Goal: Communication & Community: Answer question/provide support

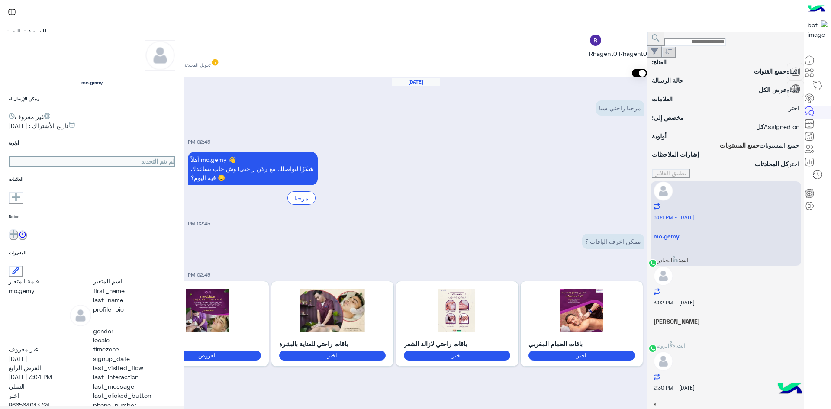
scroll to position [718, 0]
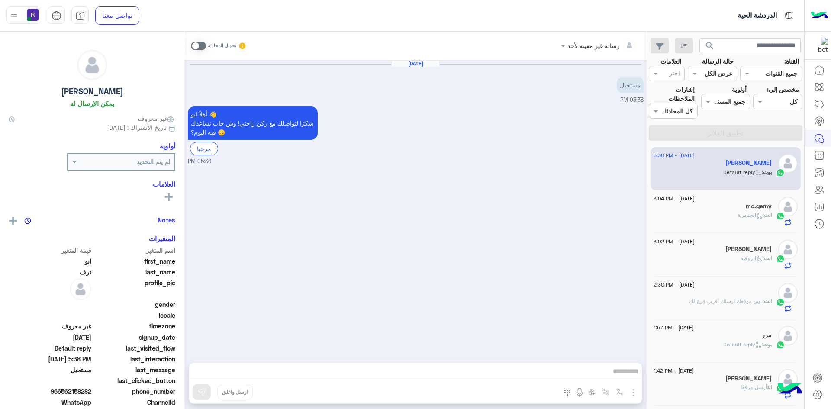
click at [746, 209] on div "mo.gemy" at bounding box center [712, 206] width 118 height 9
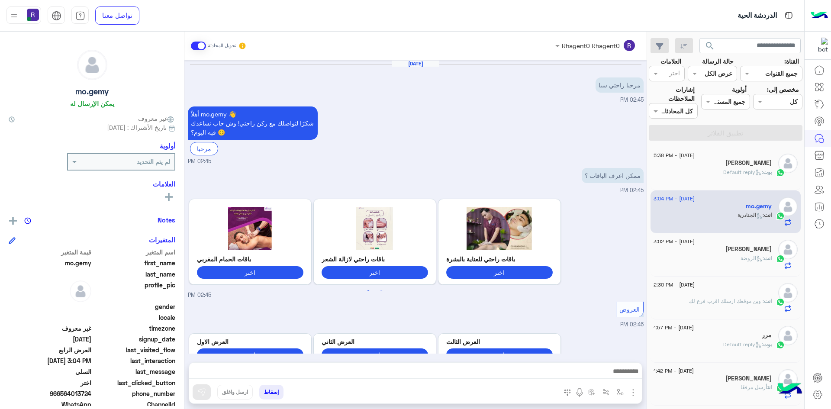
scroll to position [718, 0]
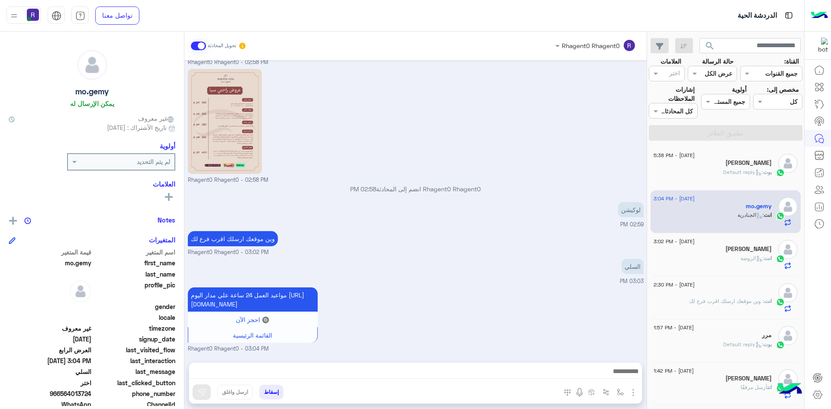
click at [746, 174] on span ": Default reply" at bounding box center [743, 172] width 40 height 6
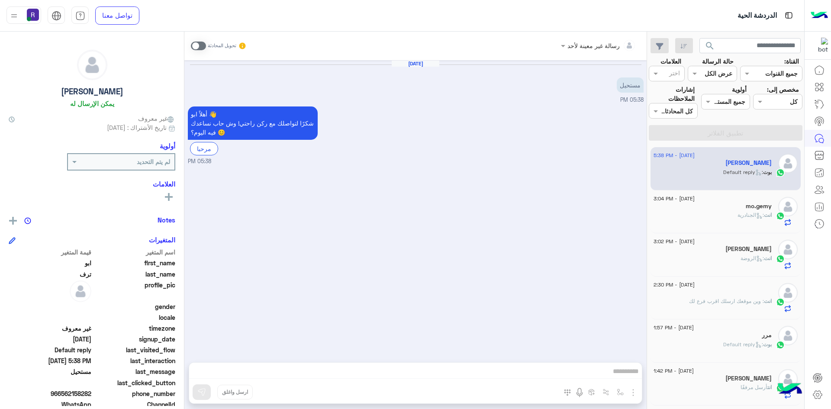
click at [756, 219] on icon at bounding box center [759, 215] width 6 height 6
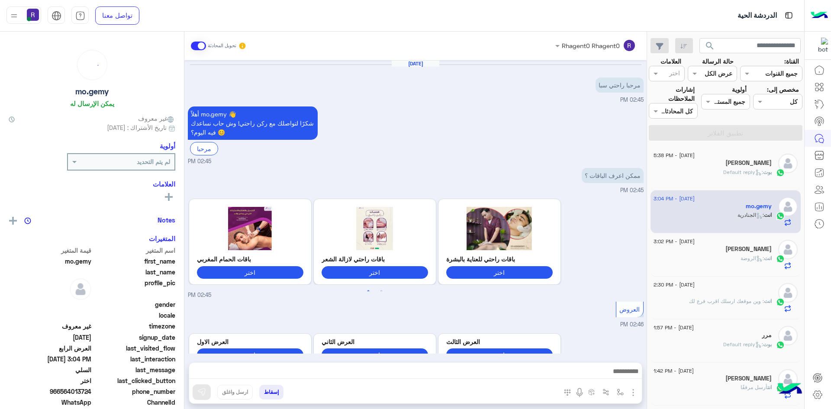
scroll to position [718, 0]
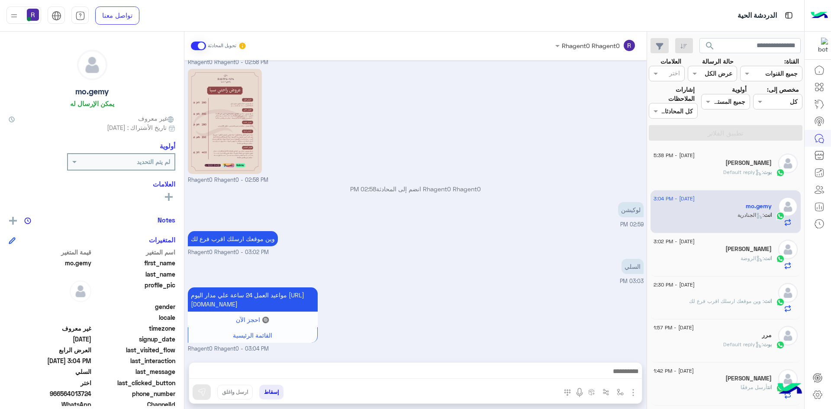
click at [739, 168] on p "[PERSON_NAME] : Default reply" at bounding box center [747, 172] width 48 height 8
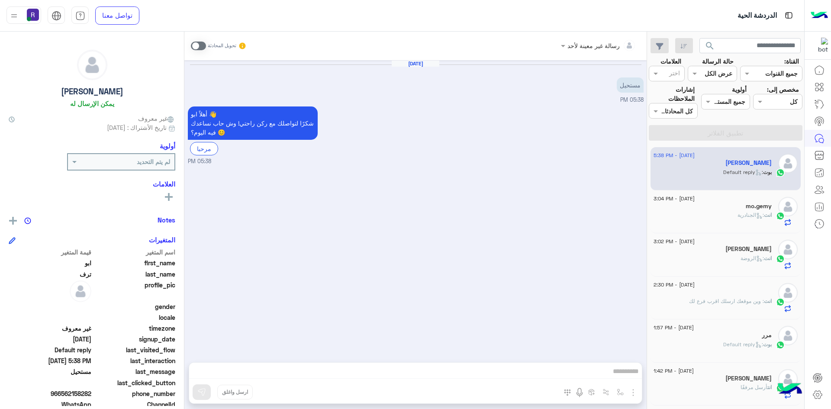
click at [737, 213] on span ": الجنادرية" at bounding box center [750, 215] width 26 height 6
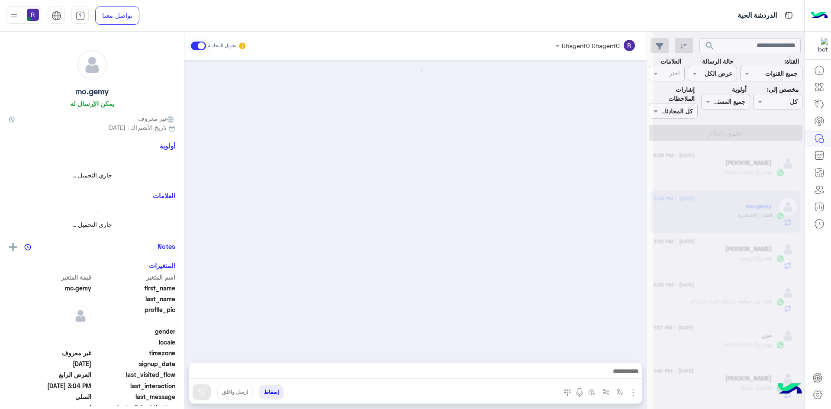
scroll to position [718, 0]
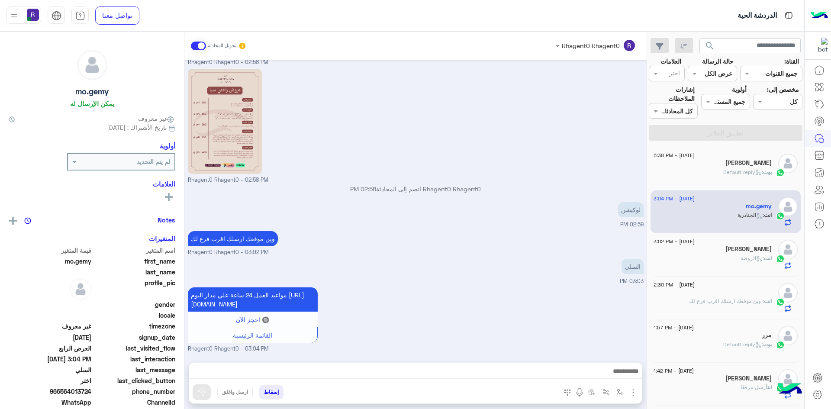
click at [745, 170] on span ": Default reply" at bounding box center [743, 172] width 40 height 6
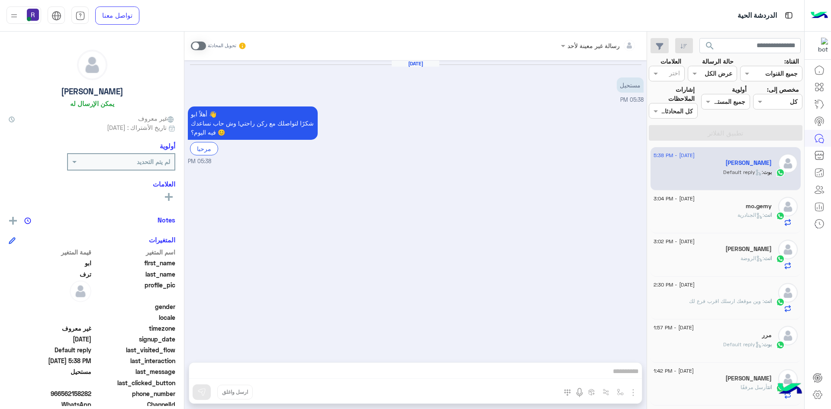
click at [758, 259] on icon at bounding box center [759, 258] width 6 height 6
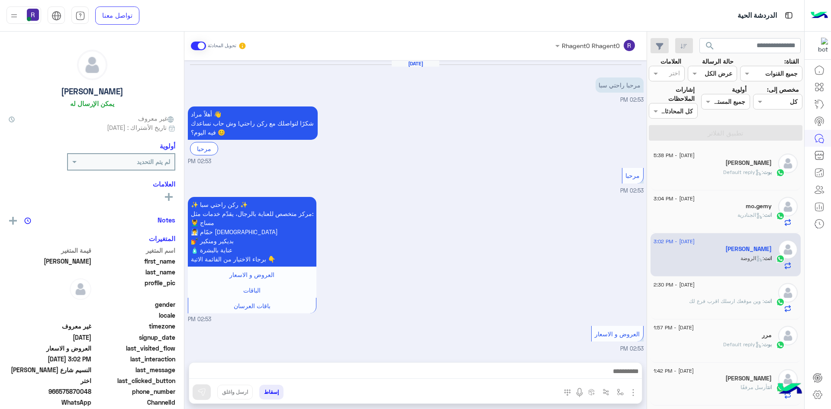
scroll to position [712, 0]
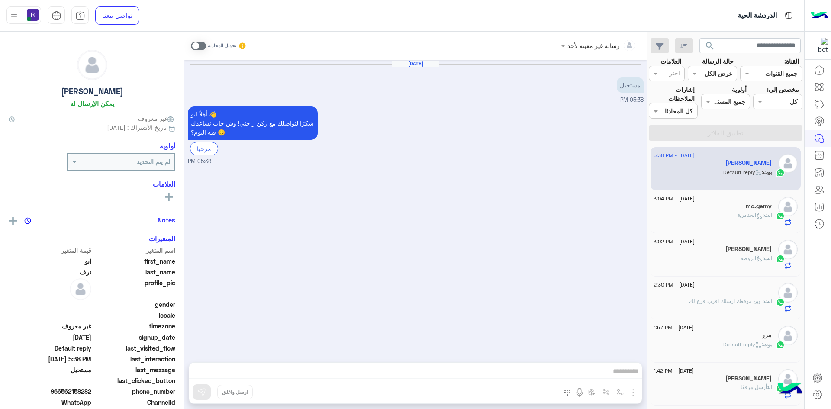
click at [764, 217] on span "انت" at bounding box center [768, 215] width 8 height 6
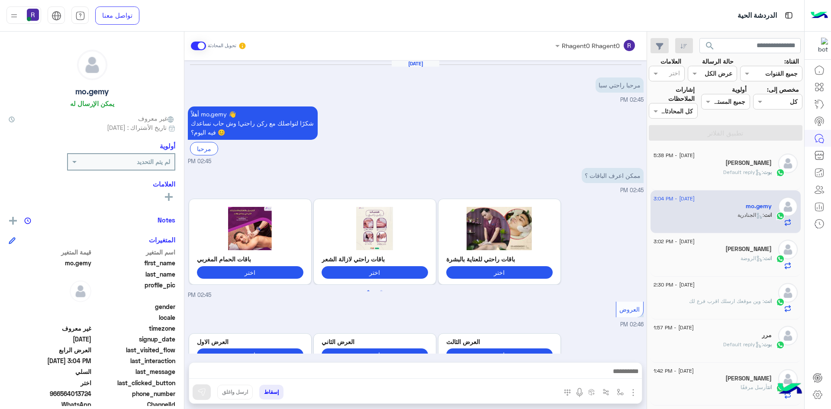
scroll to position [718, 0]
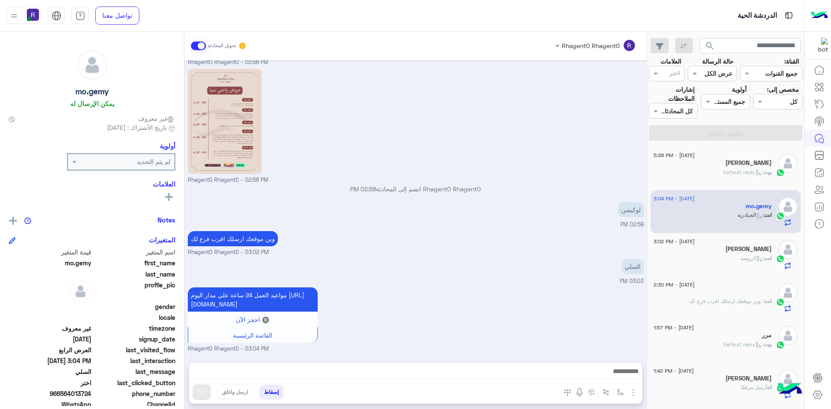
click at [763, 177] on div "[PERSON_NAME] : Default reply" at bounding box center [712, 175] width 118 height 15
